Goal: Information Seeking & Learning: Understand process/instructions

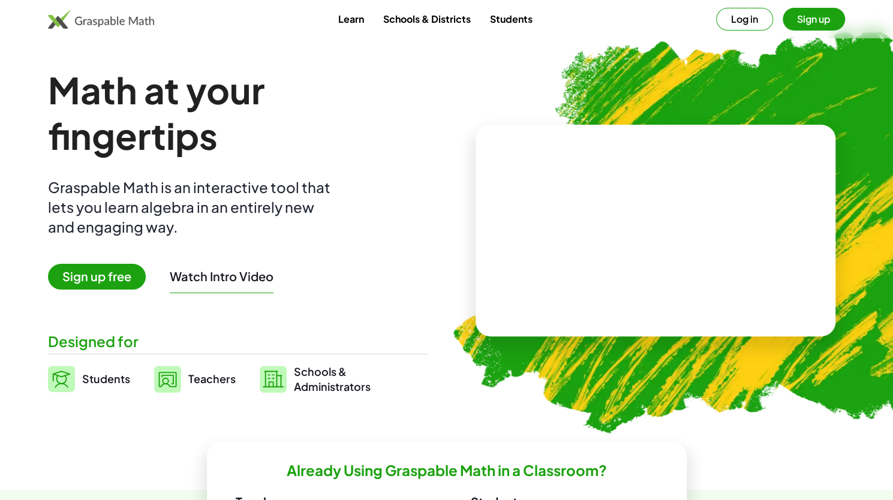
click at [115, 273] on span "Sign up free" at bounding box center [97, 277] width 98 height 26
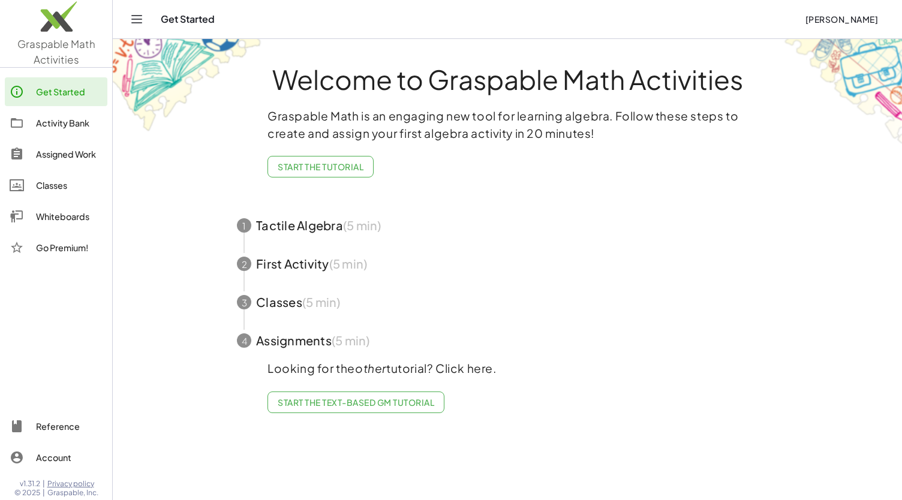
click at [75, 123] on div "Activity Bank" at bounding box center [69, 123] width 67 height 14
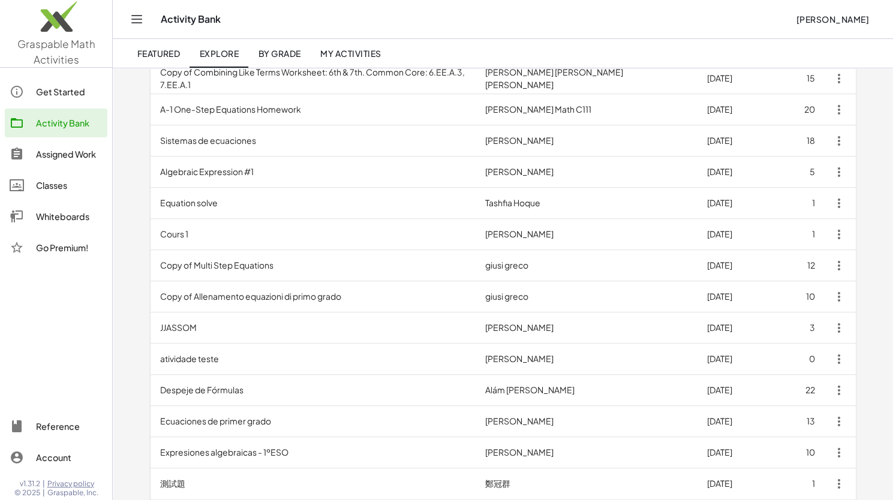
scroll to position [497, 0]
click at [51, 155] on div "Assigned Work" at bounding box center [69, 154] width 67 height 14
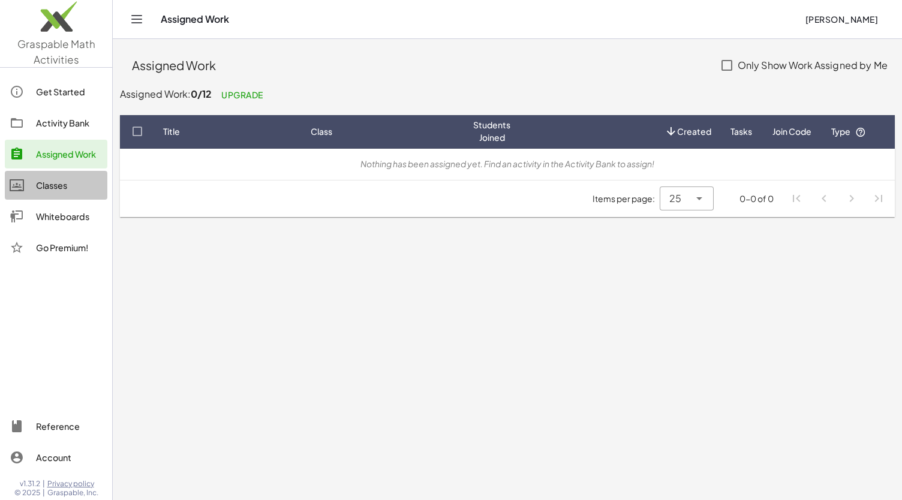
click at [52, 186] on div "Classes" at bounding box center [69, 185] width 67 height 14
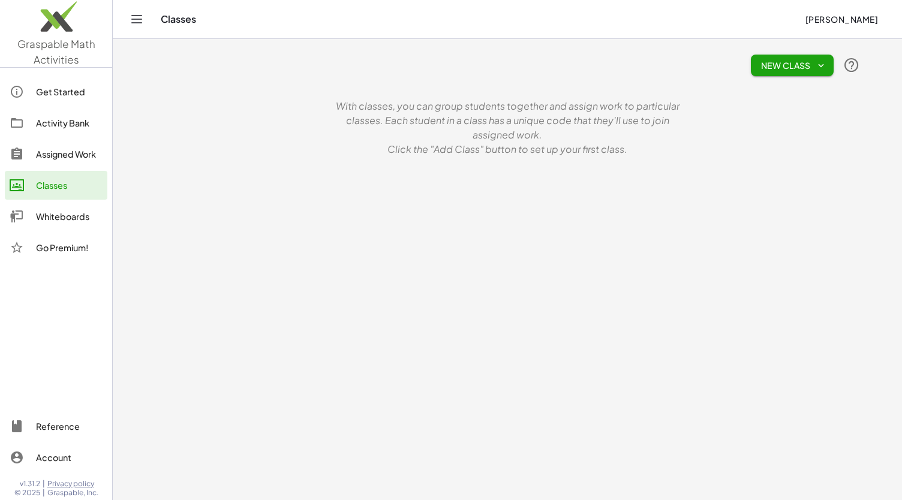
click at [53, 92] on div "Get Started" at bounding box center [69, 92] width 67 height 14
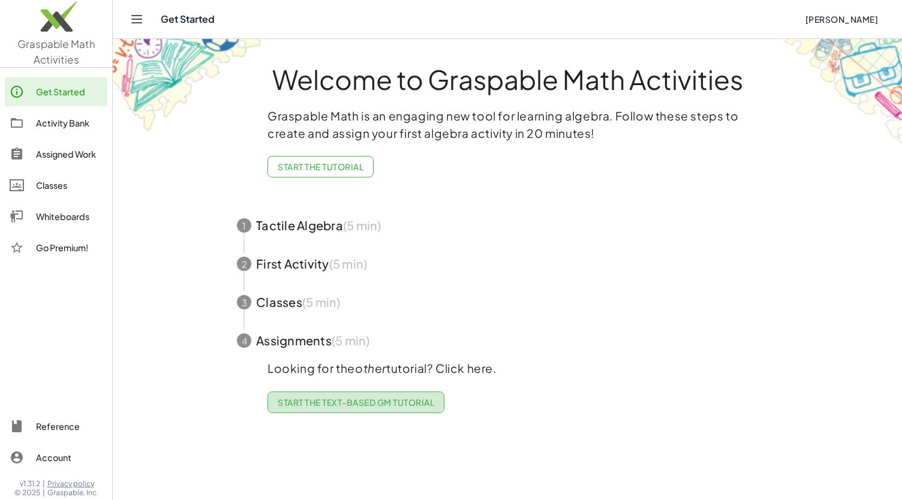
click at [335, 406] on span "Start the Text-based GM Tutorial" at bounding box center [356, 402] width 156 height 11
